Goal: Navigation & Orientation: Find specific page/section

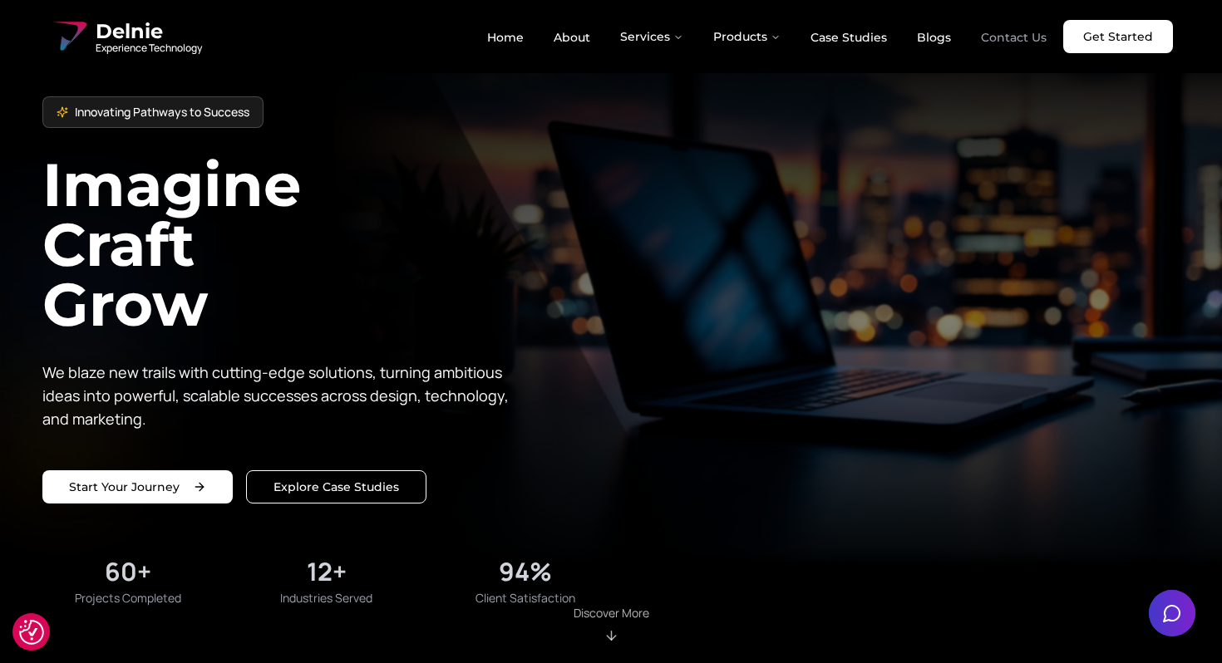
click at [1000, 34] on link "Contact Us" at bounding box center [1013, 37] width 92 height 28
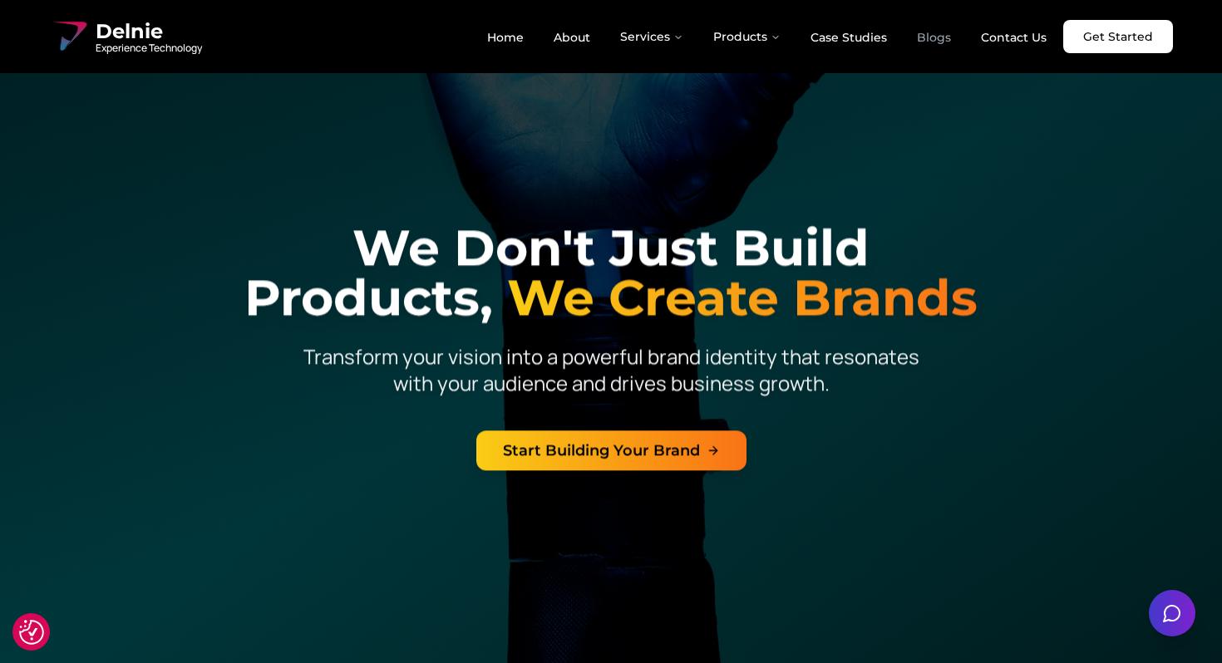
click at [928, 40] on link "Blogs" at bounding box center [933, 37] width 61 height 28
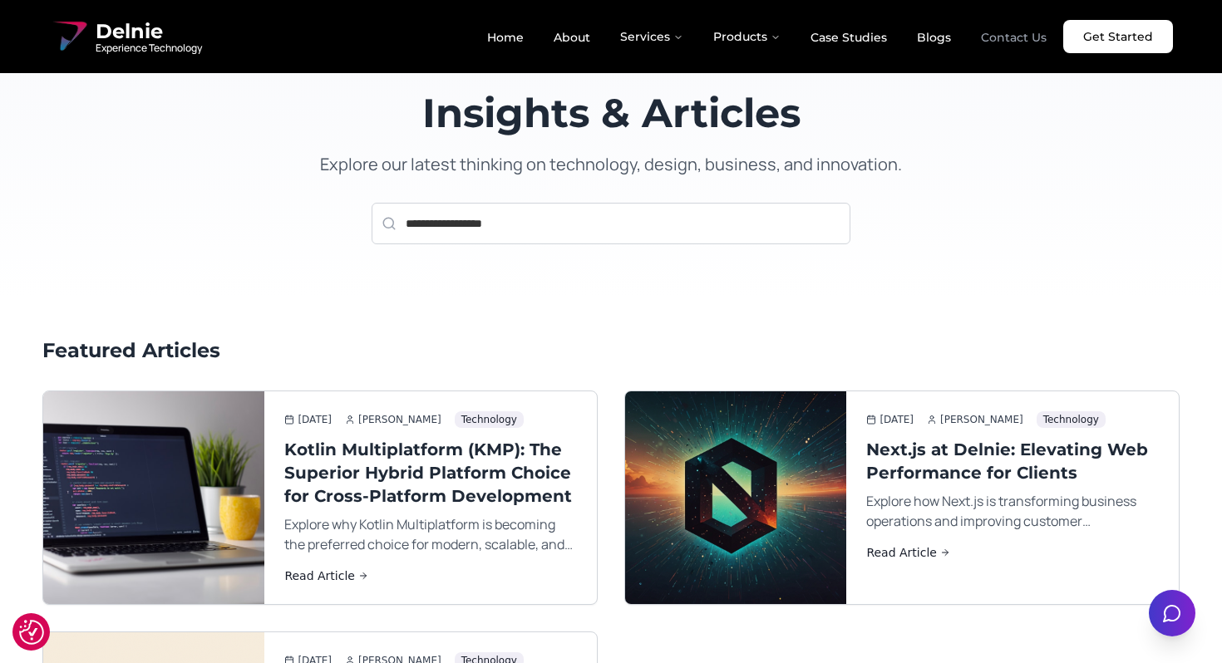
click at [994, 36] on link "Contact Us" at bounding box center [1013, 37] width 92 height 28
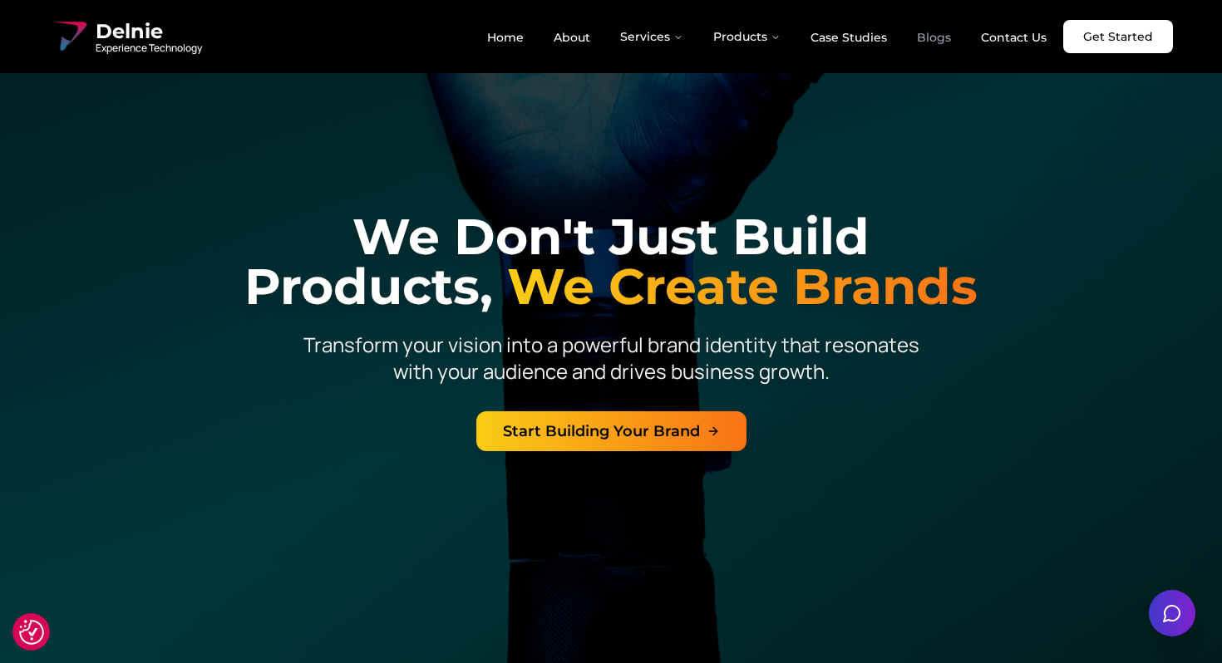
click at [943, 41] on link "Blogs" at bounding box center [933, 37] width 61 height 28
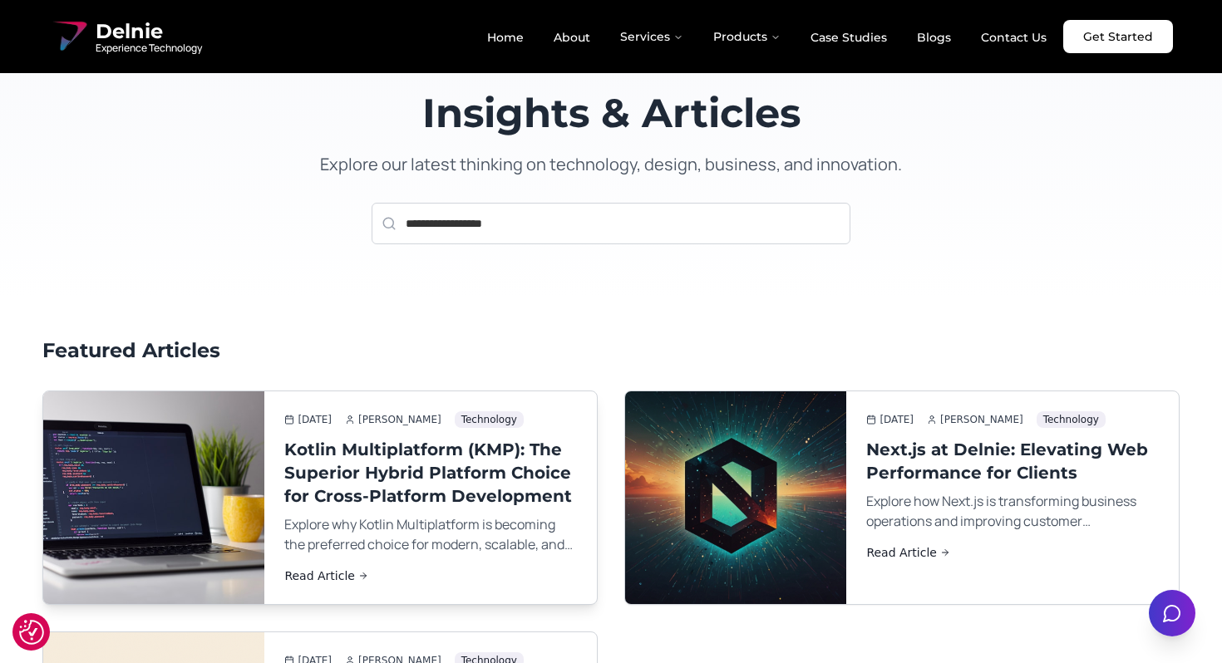
click at [201, 450] on img at bounding box center [153, 498] width 233 height 224
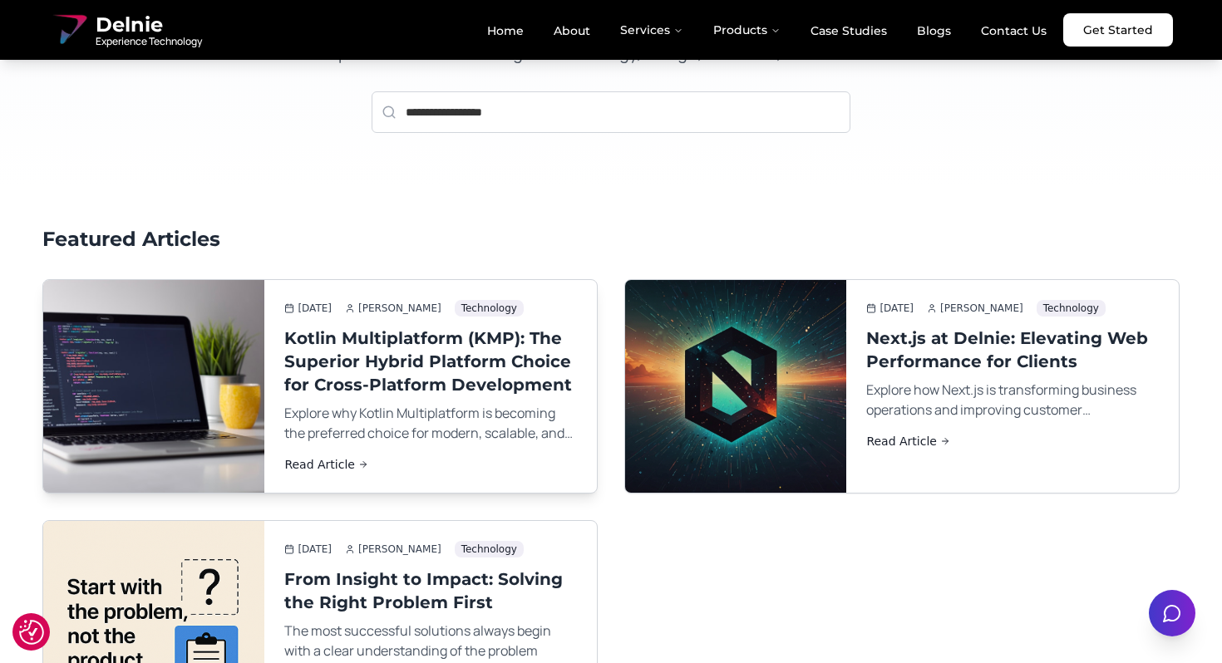
scroll to position [112, 0]
click at [322, 466] on link "Read Article" at bounding box center [430, 463] width 293 height 17
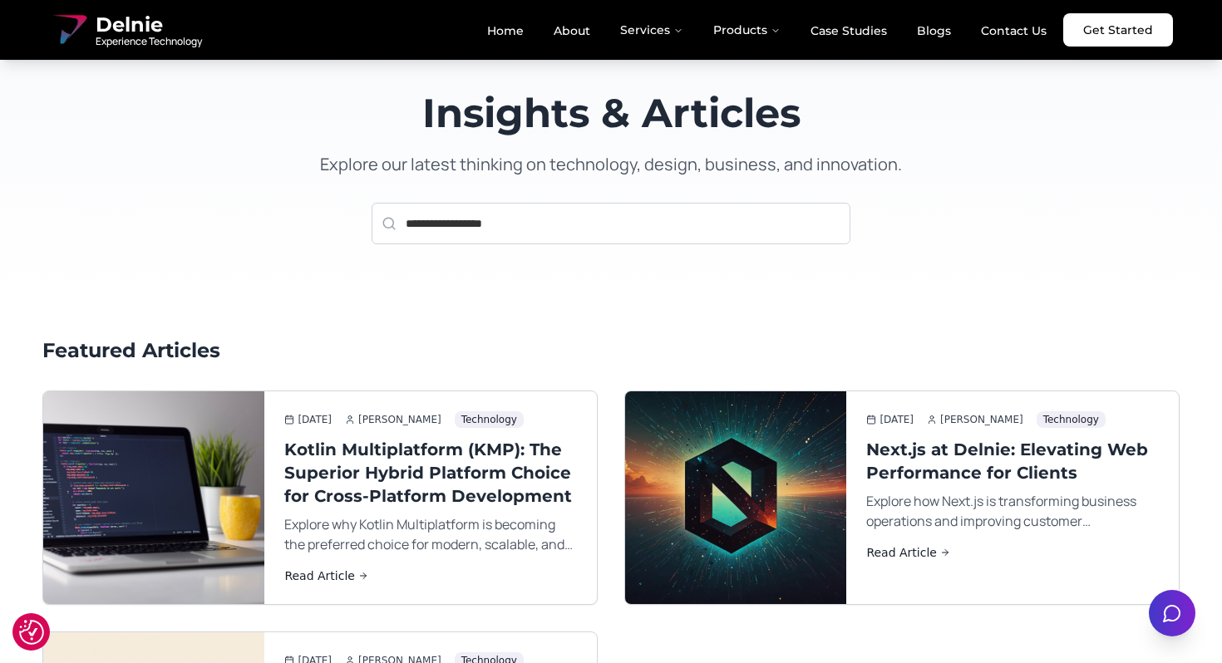
scroll to position [112, 0]
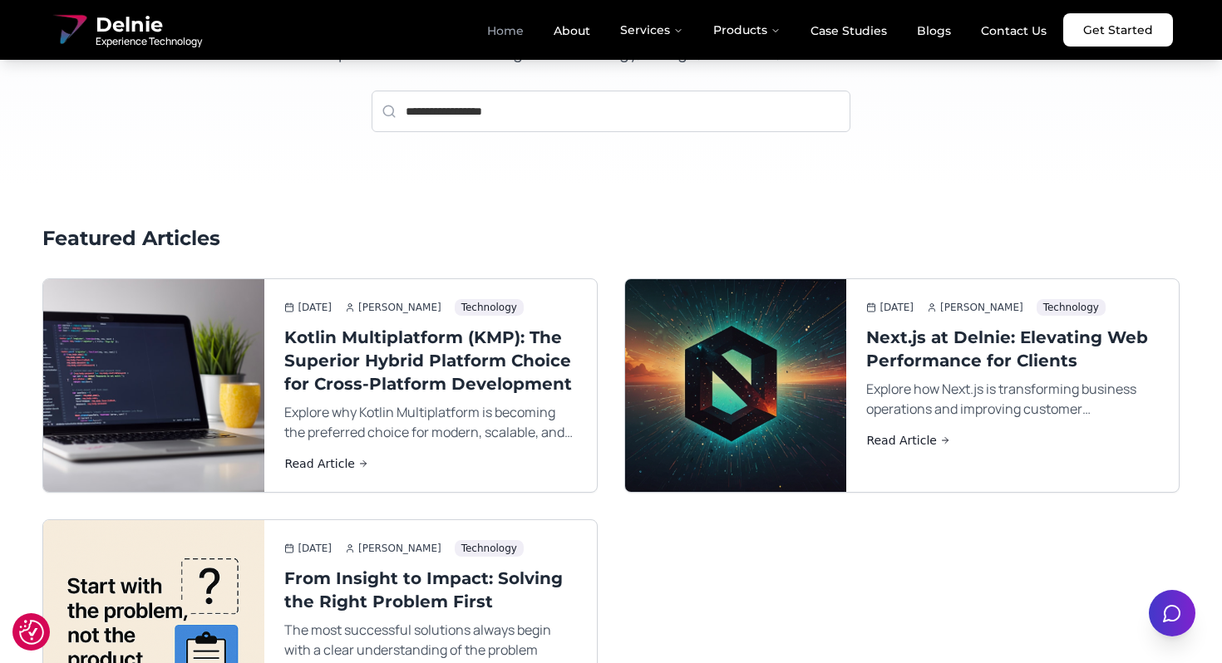
click at [531, 33] on link "Home" at bounding box center [505, 31] width 63 height 28
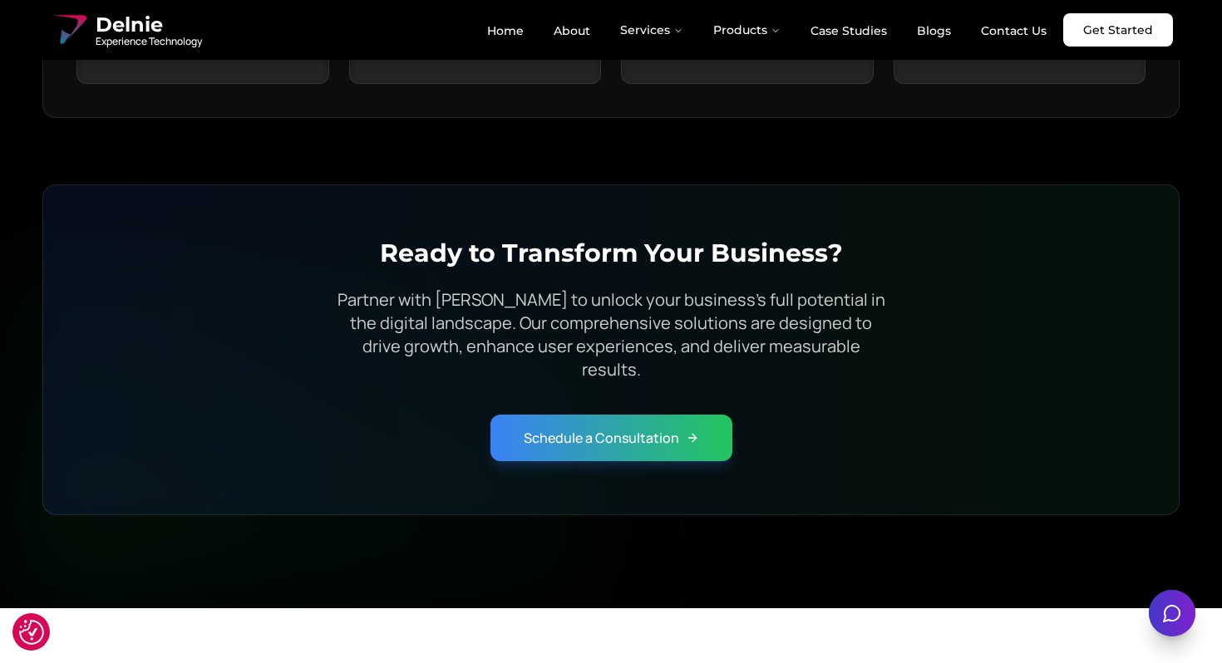
scroll to position [6807, 0]
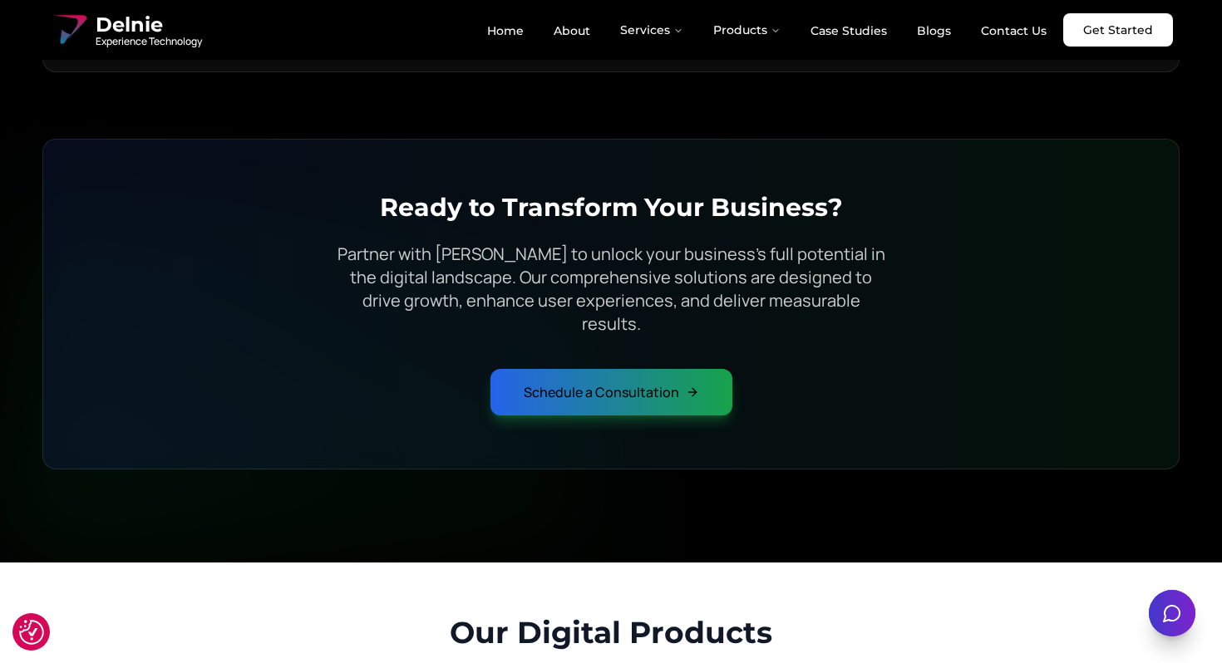
click at [627, 369] on link "Schedule a Consultation" at bounding box center [611, 392] width 242 height 47
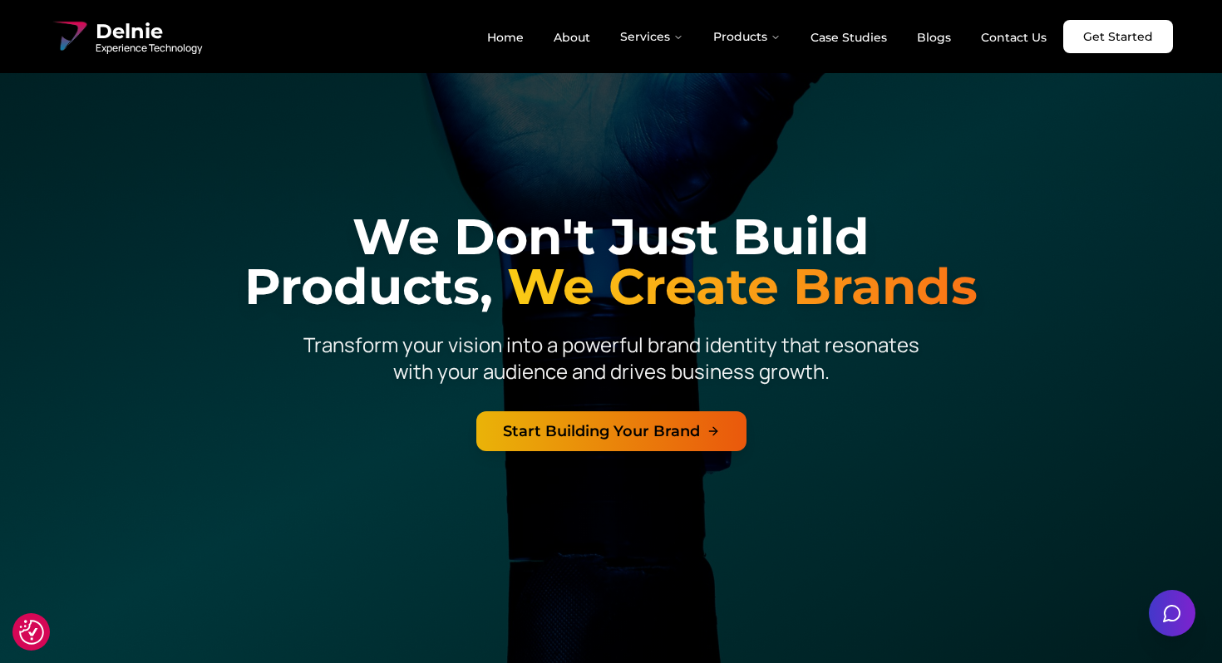
click at [629, 440] on link "Start Building Your Brand" at bounding box center [611, 431] width 270 height 40
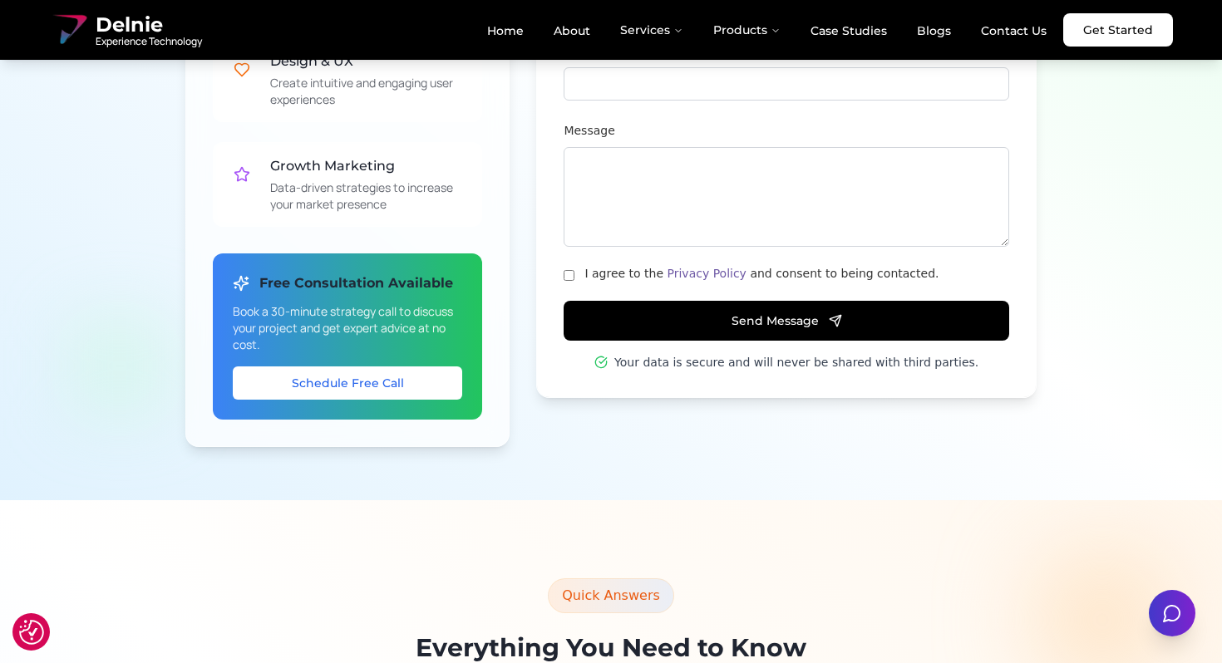
scroll to position [1622, 0]
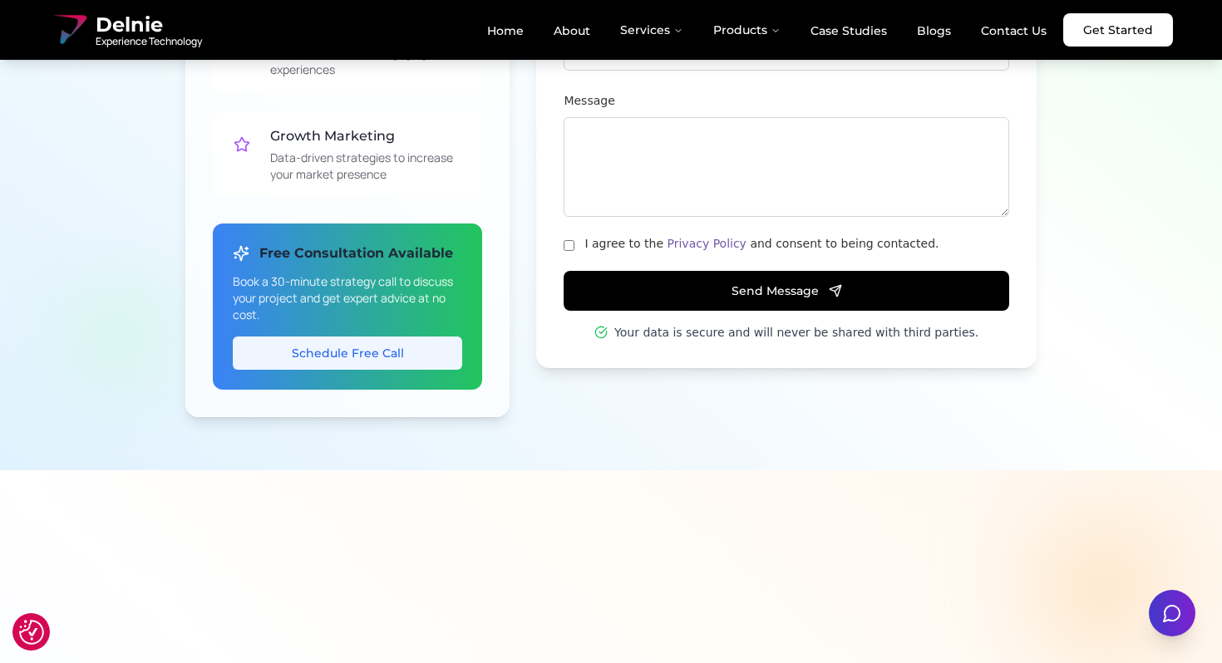
click at [374, 356] on link "Schedule Free Call" at bounding box center [347, 353] width 229 height 33
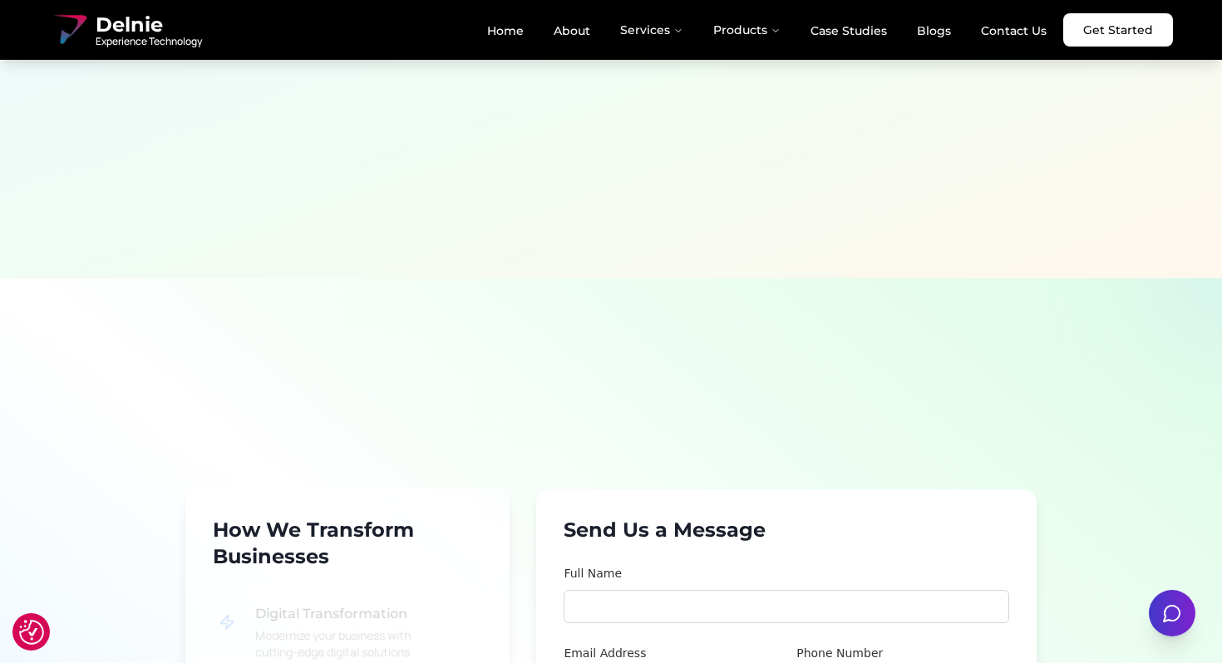
scroll to position [0, 0]
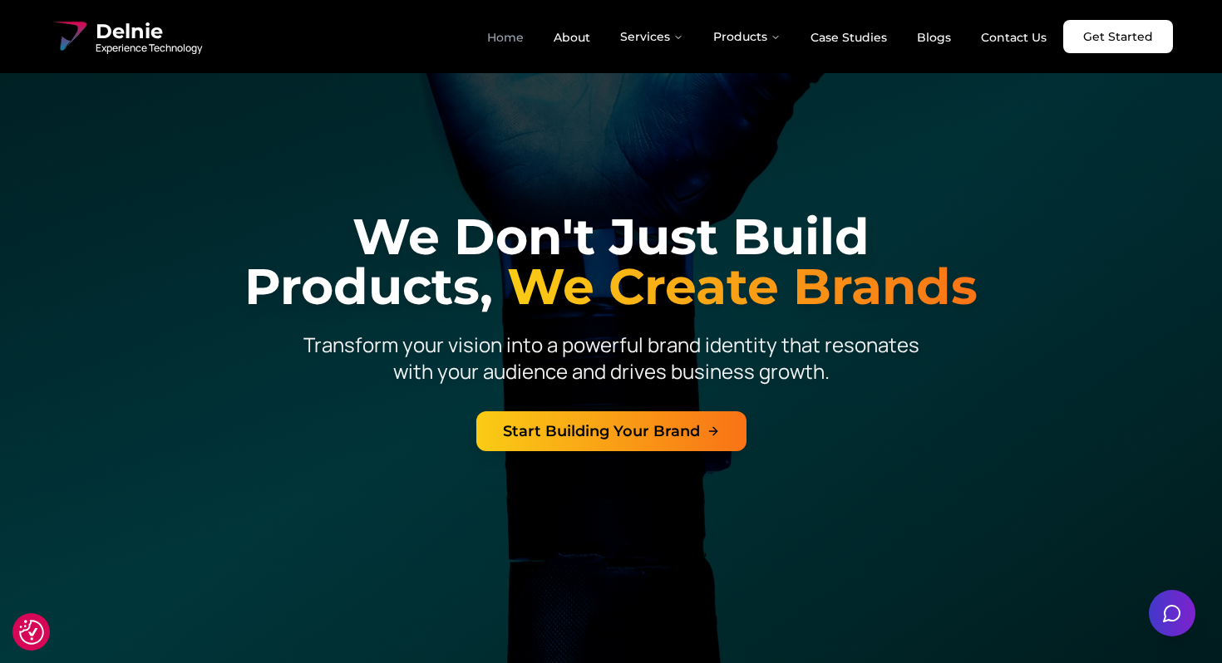
click at [524, 50] on link "Home" at bounding box center [505, 37] width 63 height 28
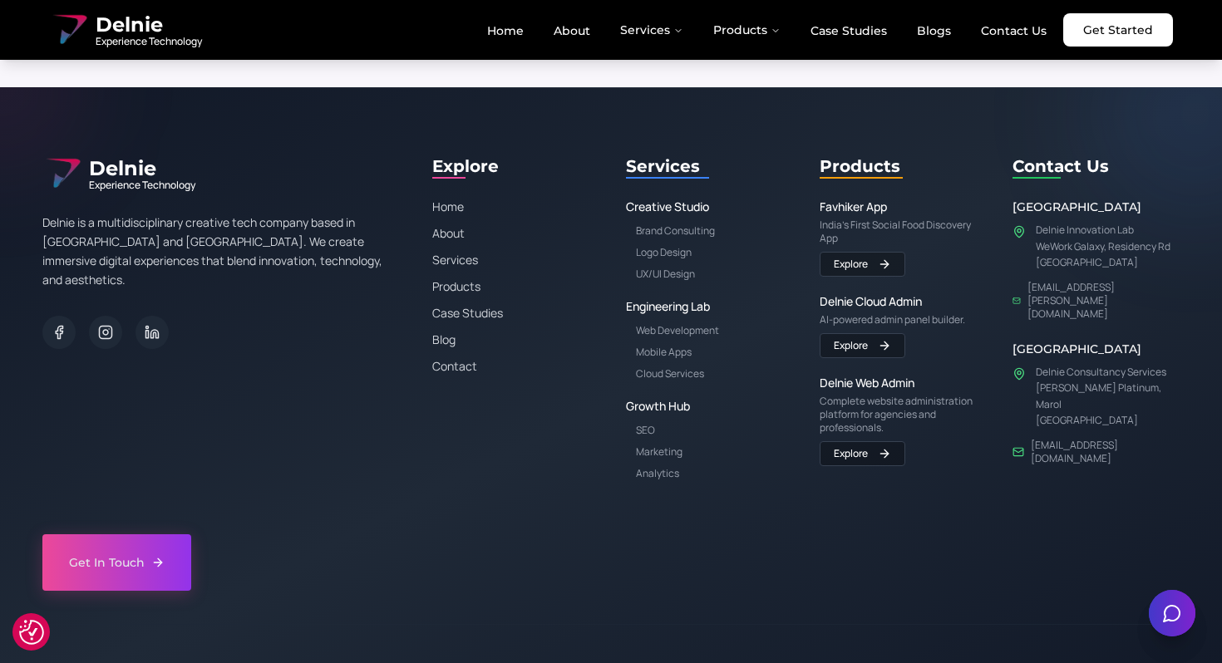
scroll to position [11542, 0]
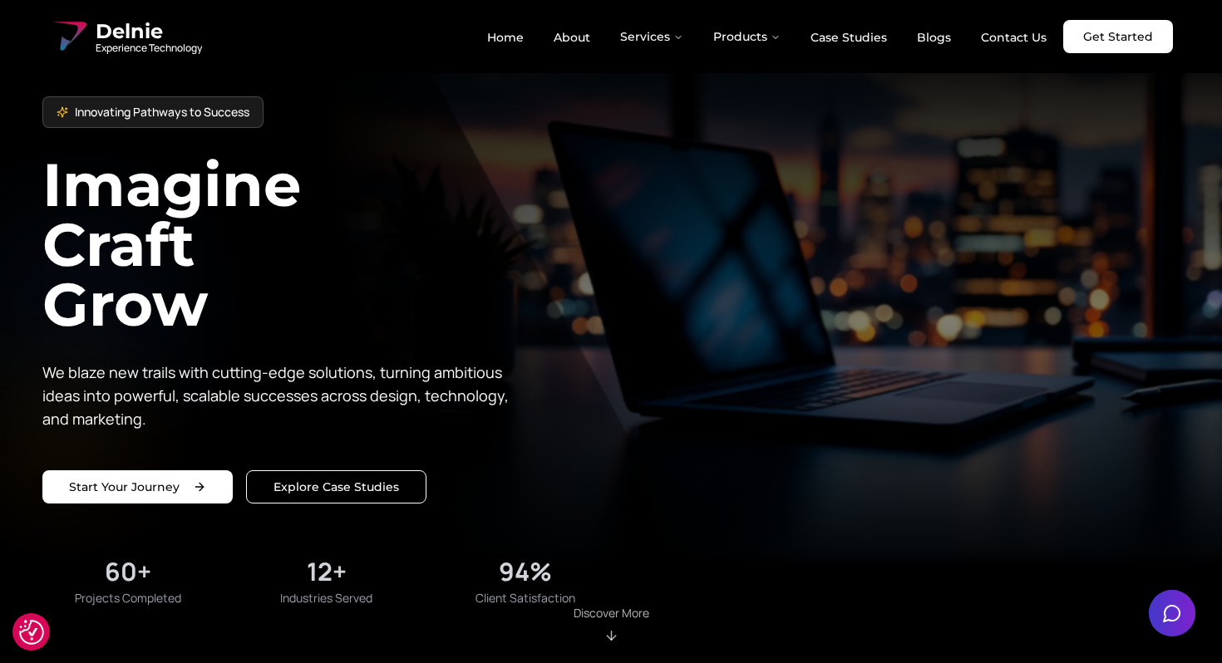
scroll to position [11542, 0]
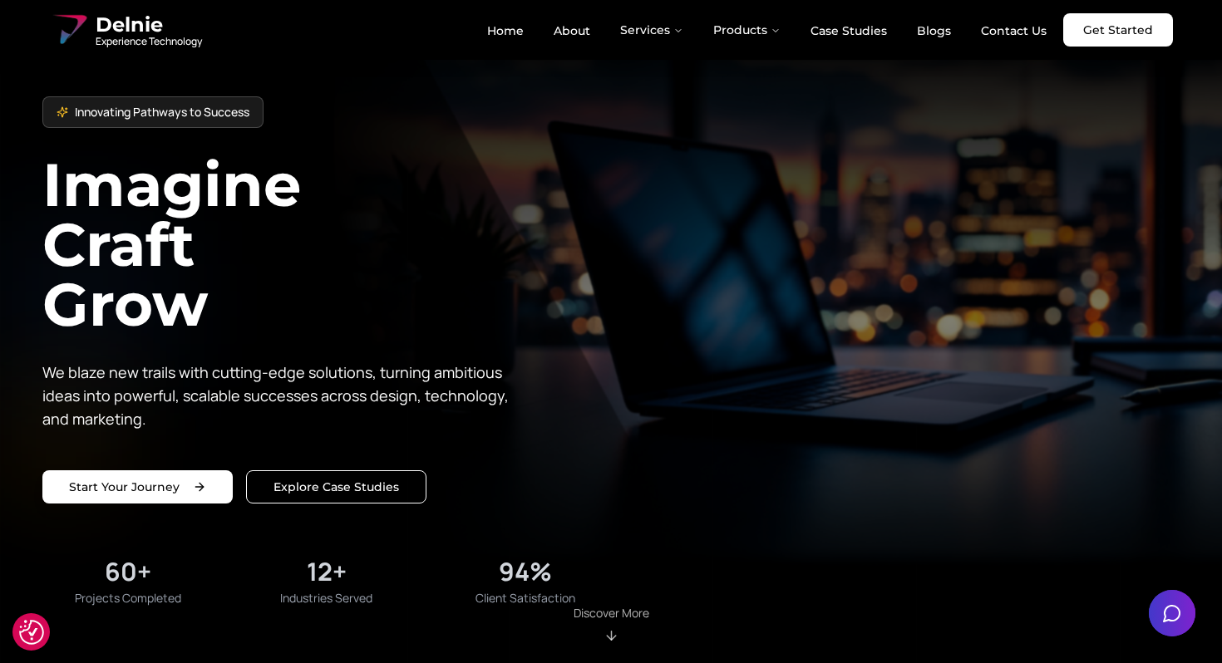
scroll to position [11542, 0]
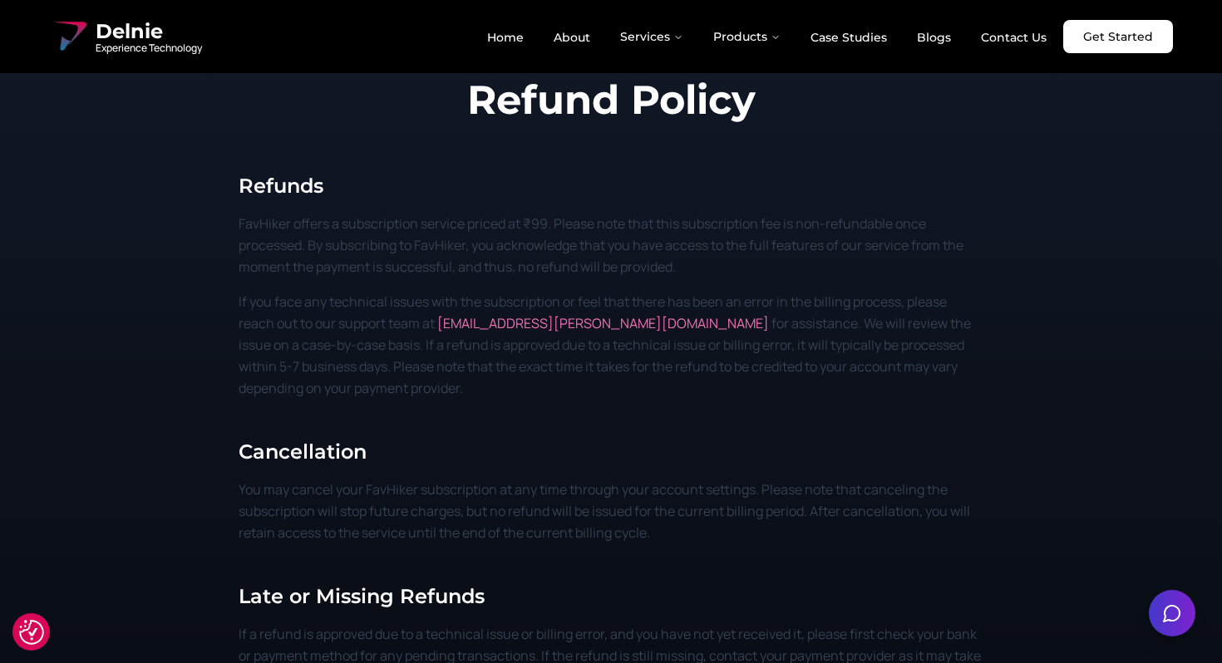
scroll to position [11542, 0]
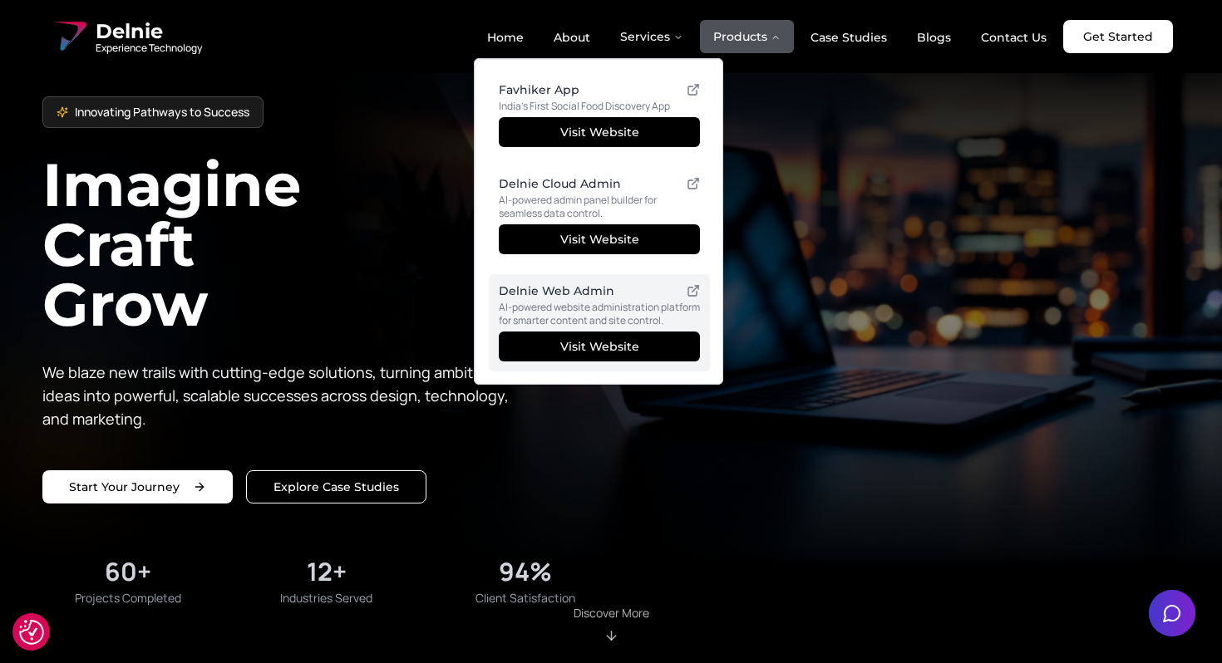
click at [633, 307] on p "AI-powered website administration platform for smarter content and site control." at bounding box center [599, 314] width 201 height 27
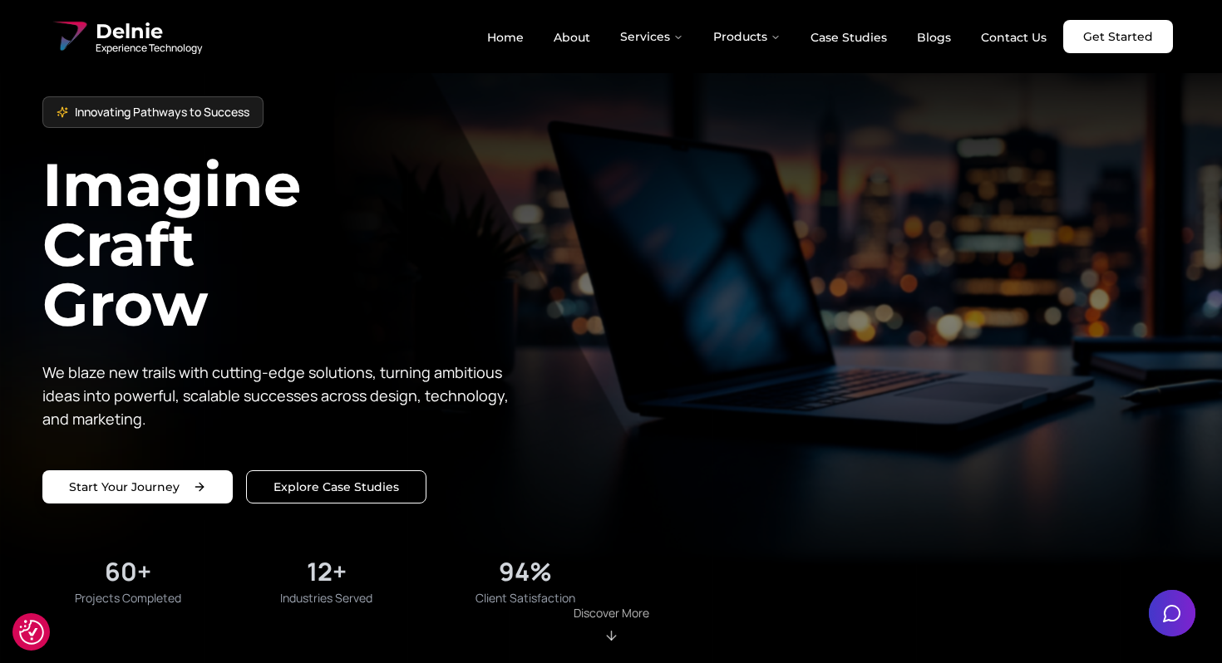
click at [869, 208] on div "Innovating Pathways to Success Imagine Craft Grow We blaze new trails with cutt…" at bounding box center [610, 331] width 1137 height 557
click at [533, 32] on link "Home" at bounding box center [505, 37] width 63 height 28
